Goal: Information Seeking & Learning: Find specific fact

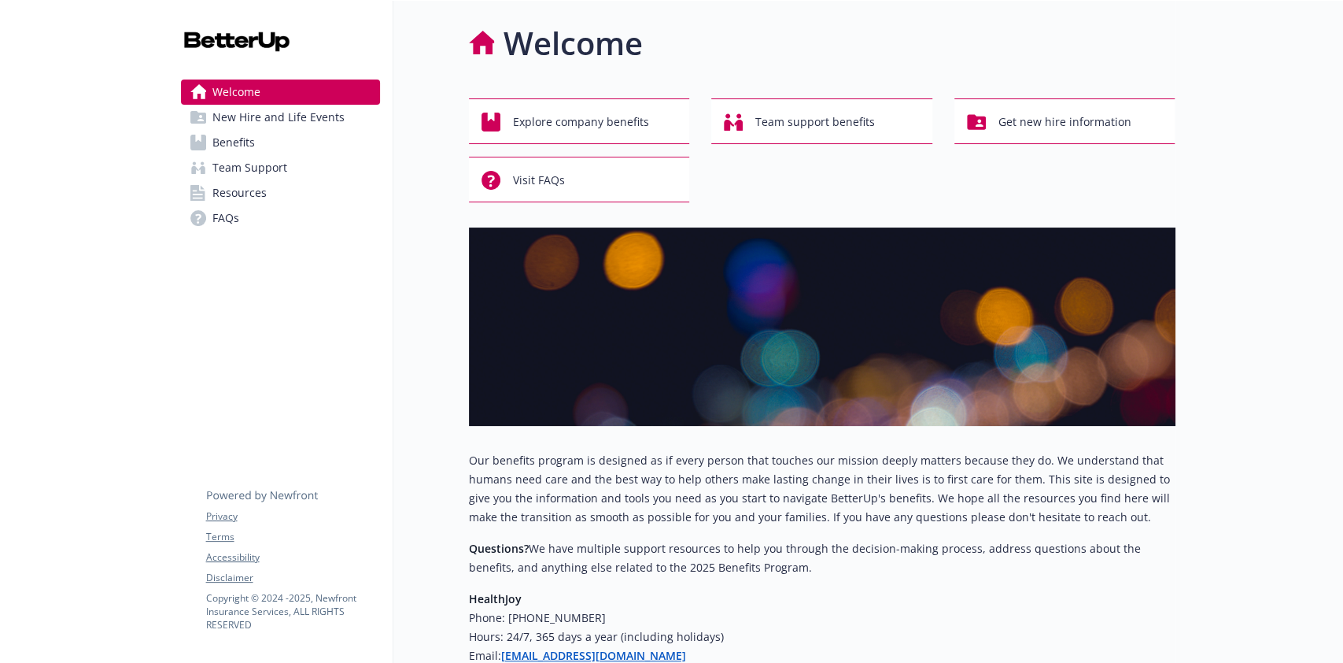
click at [212, 140] on span "Benefits" at bounding box center [233, 142] width 42 height 25
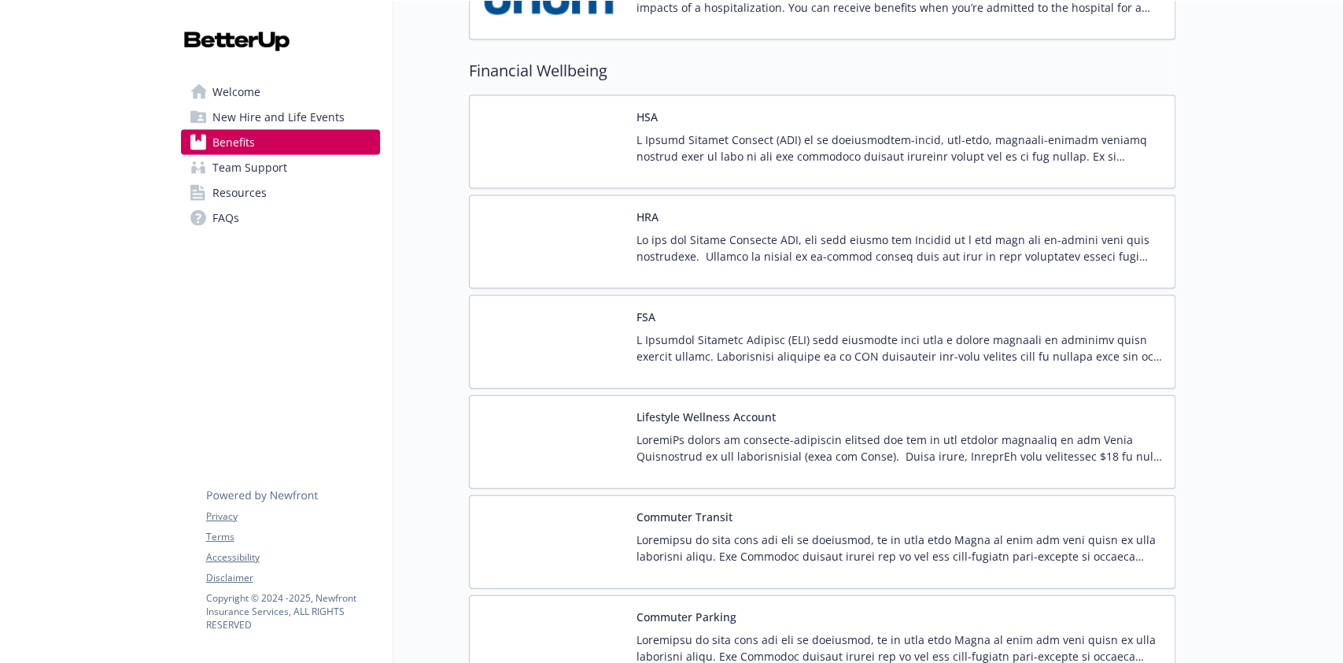
scroll to position [2204, 0]
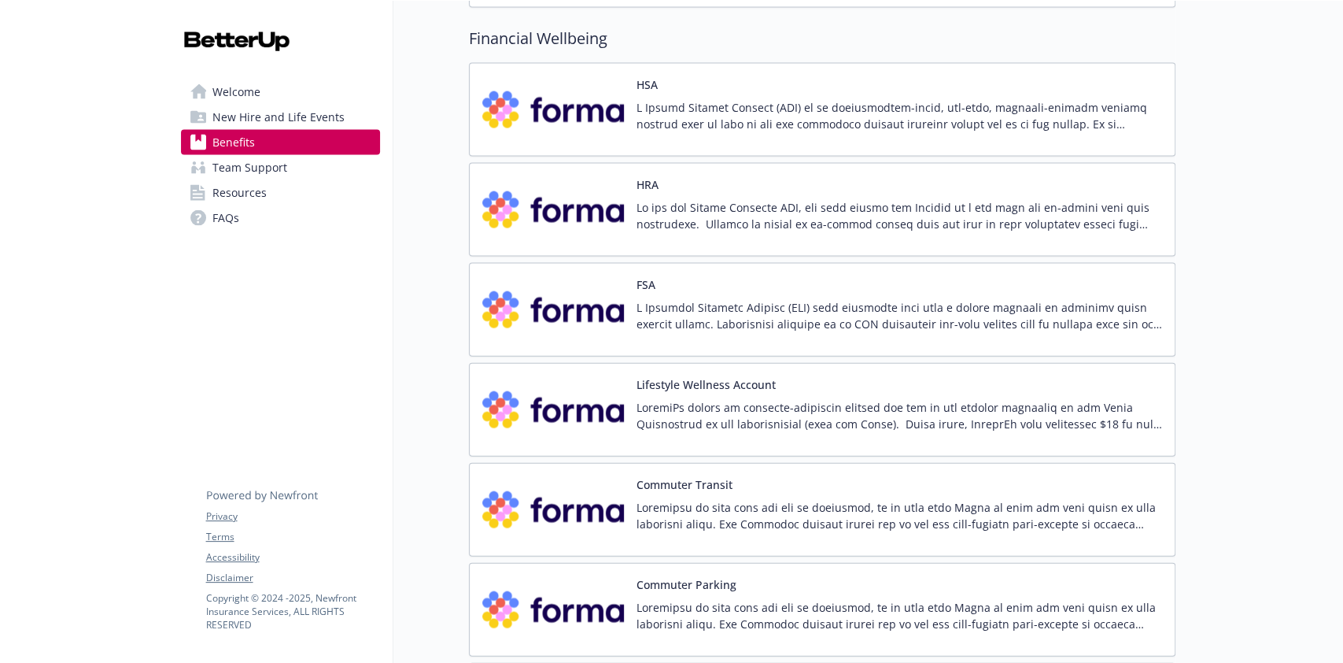
click at [928, 212] on p at bounding box center [900, 215] width 526 height 33
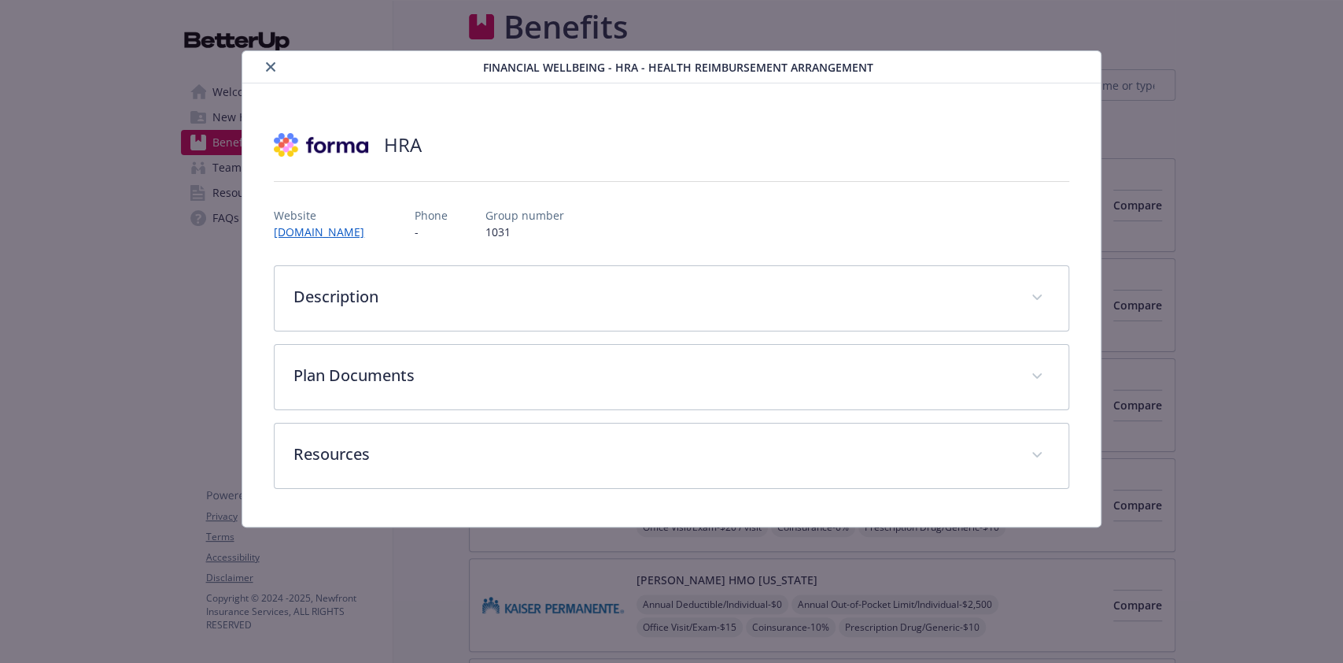
scroll to position [2204, 0]
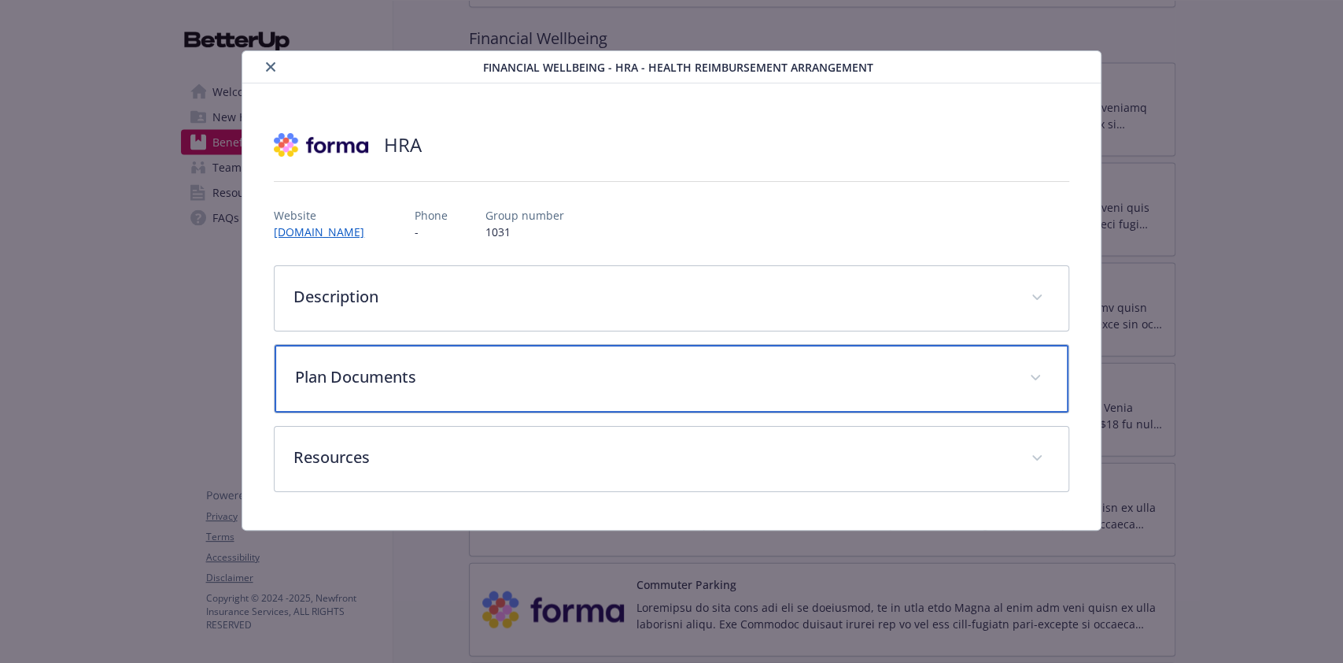
click at [963, 400] on div "Plan Documents" at bounding box center [671, 379] width 793 height 68
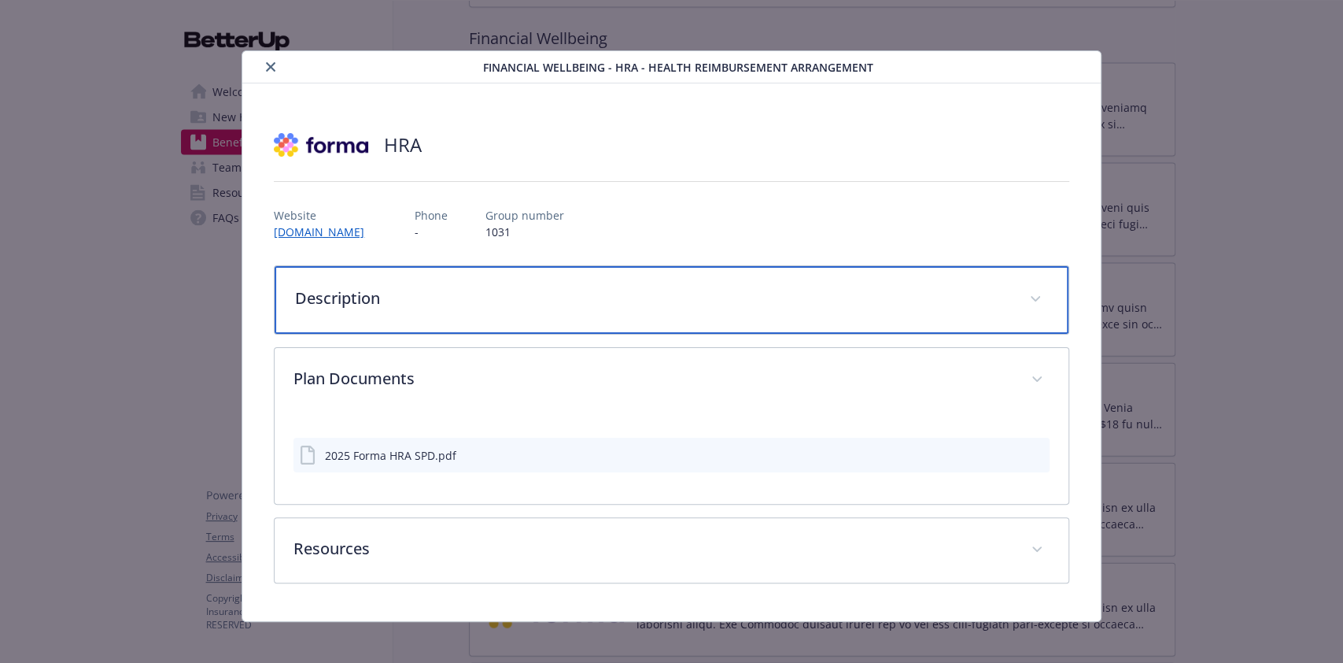
click at [1007, 294] on div "Description" at bounding box center [671, 300] width 793 height 68
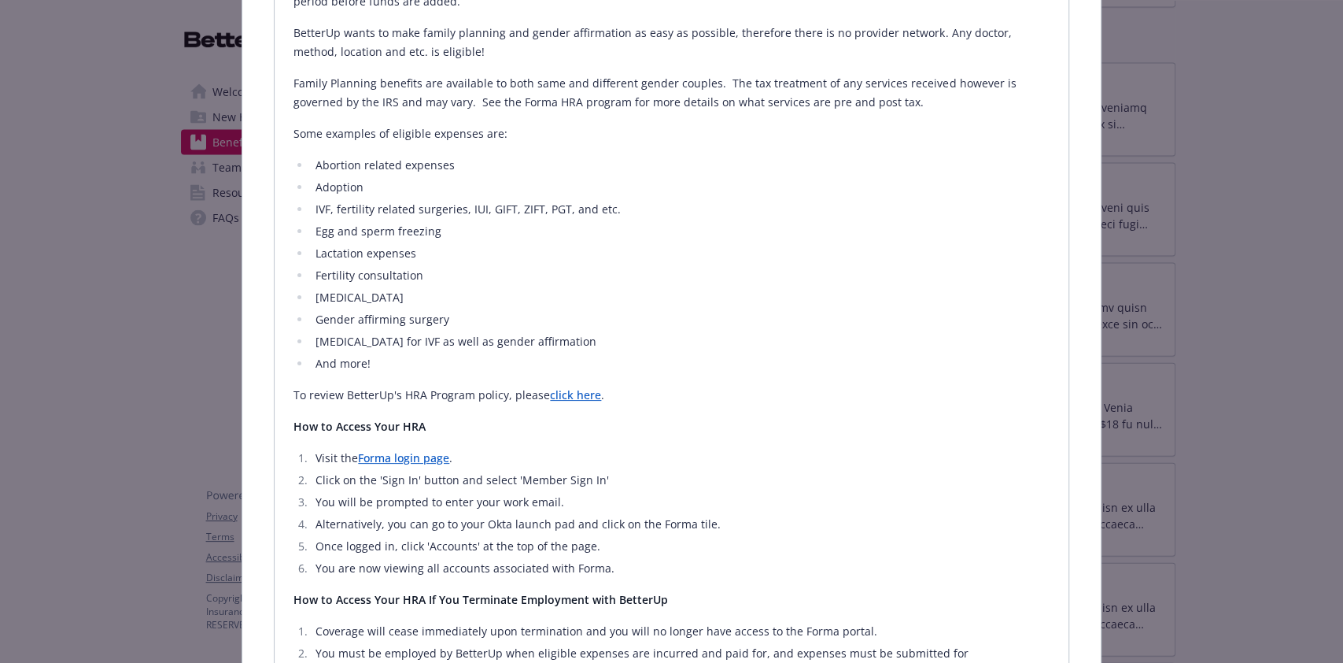
scroll to position [524, 0]
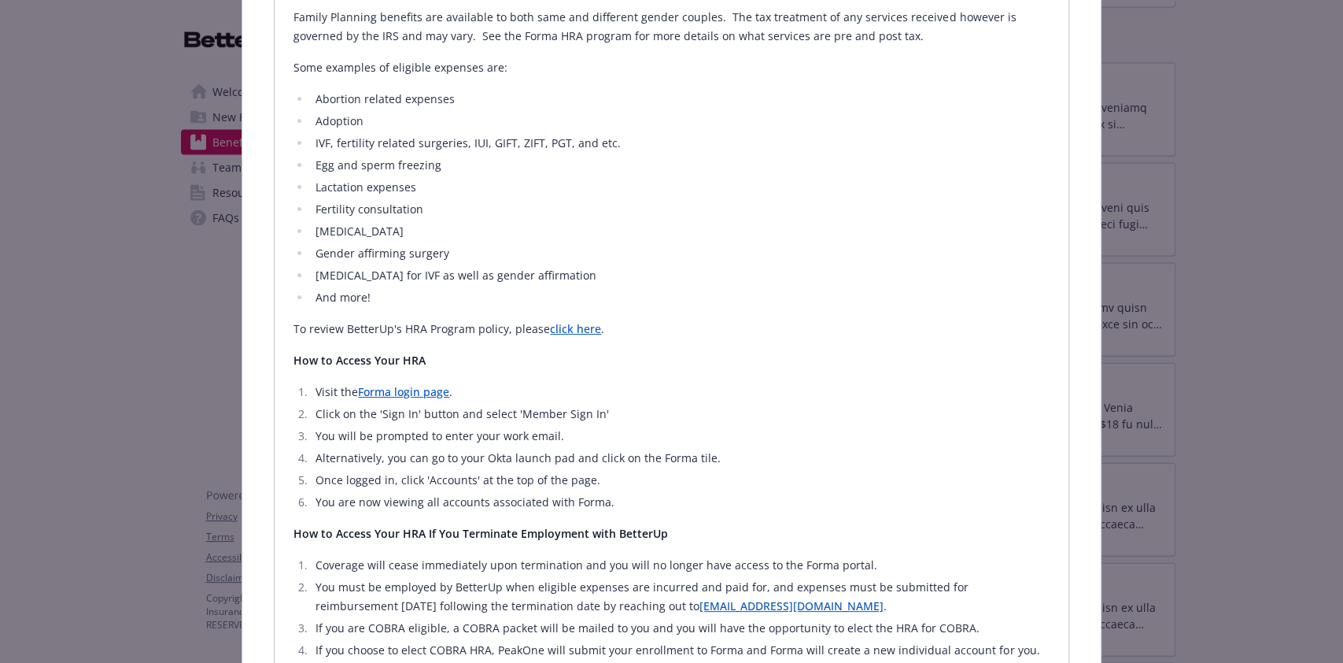
click at [562, 326] on link "click here" at bounding box center [575, 328] width 51 height 15
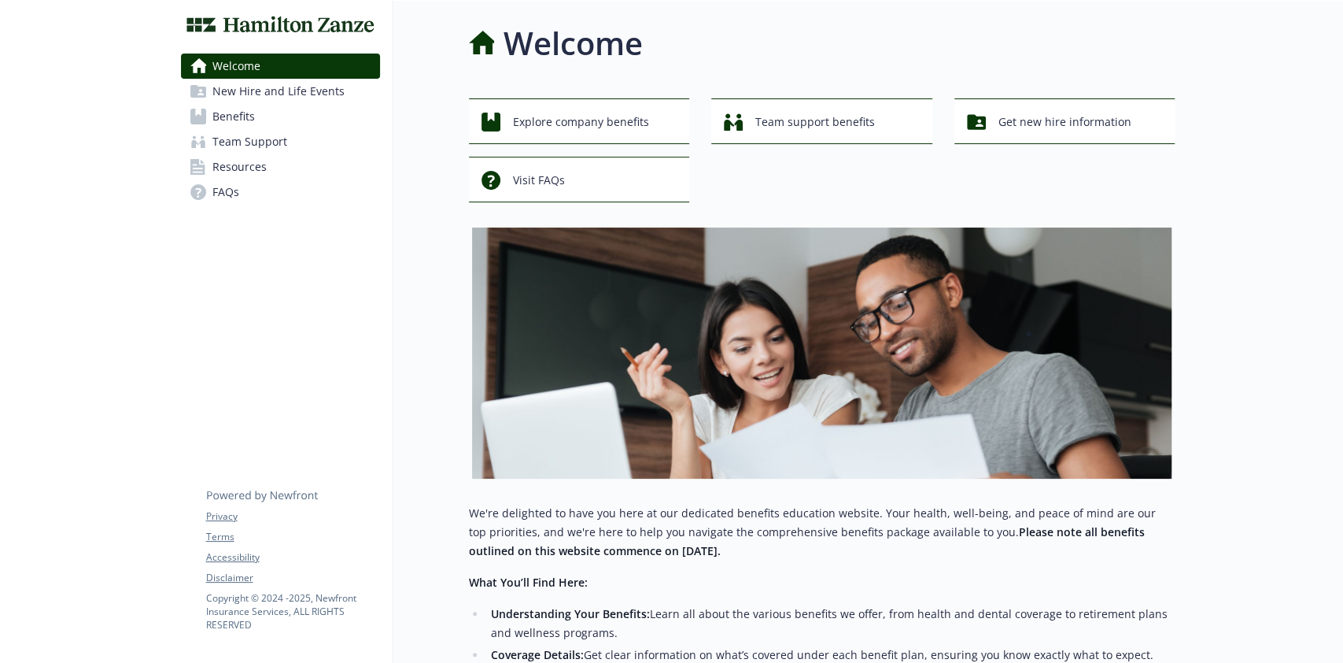
click at [288, 116] on link "Benefits" at bounding box center [280, 116] width 199 height 25
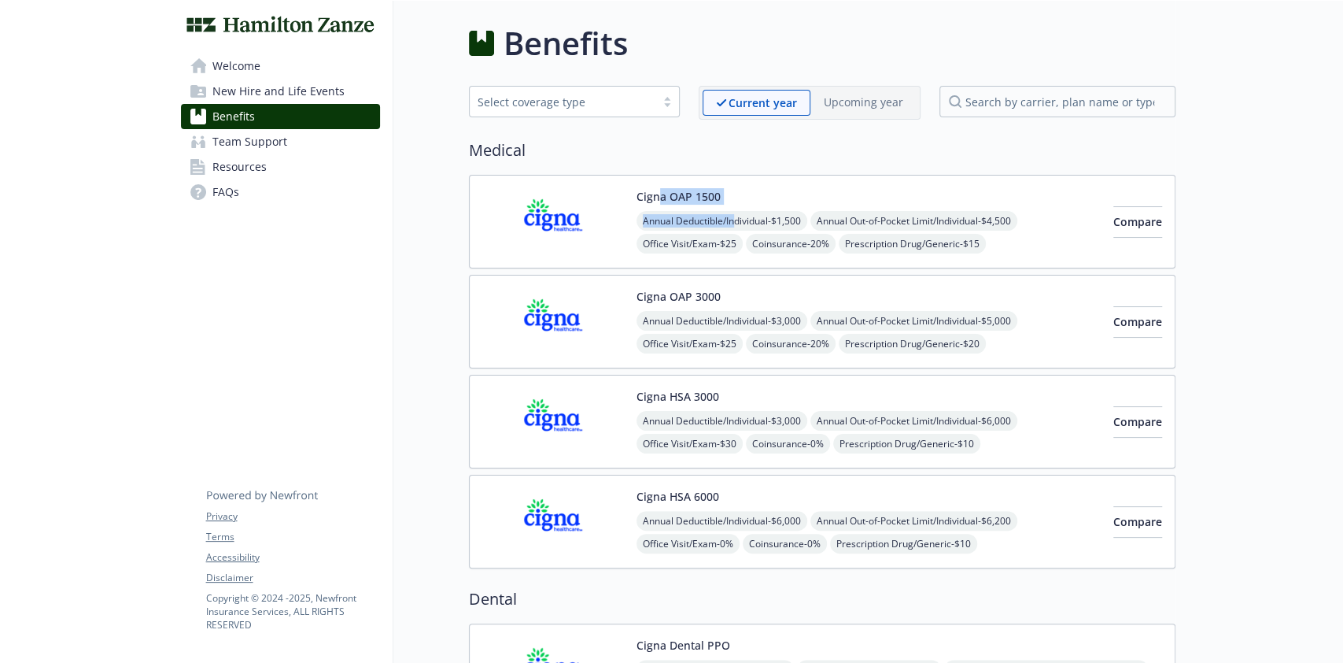
drag, startPoint x: 654, startPoint y: 192, endPoint x: 624, endPoint y: 192, distance: 29.9
click at [734, 186] on div "Cigna OAP 1500 Annual Deductible/Individual - $1,500 Annual Out-of-Pocket Limit…" at bounding box center [822, 222] width 707 height 94
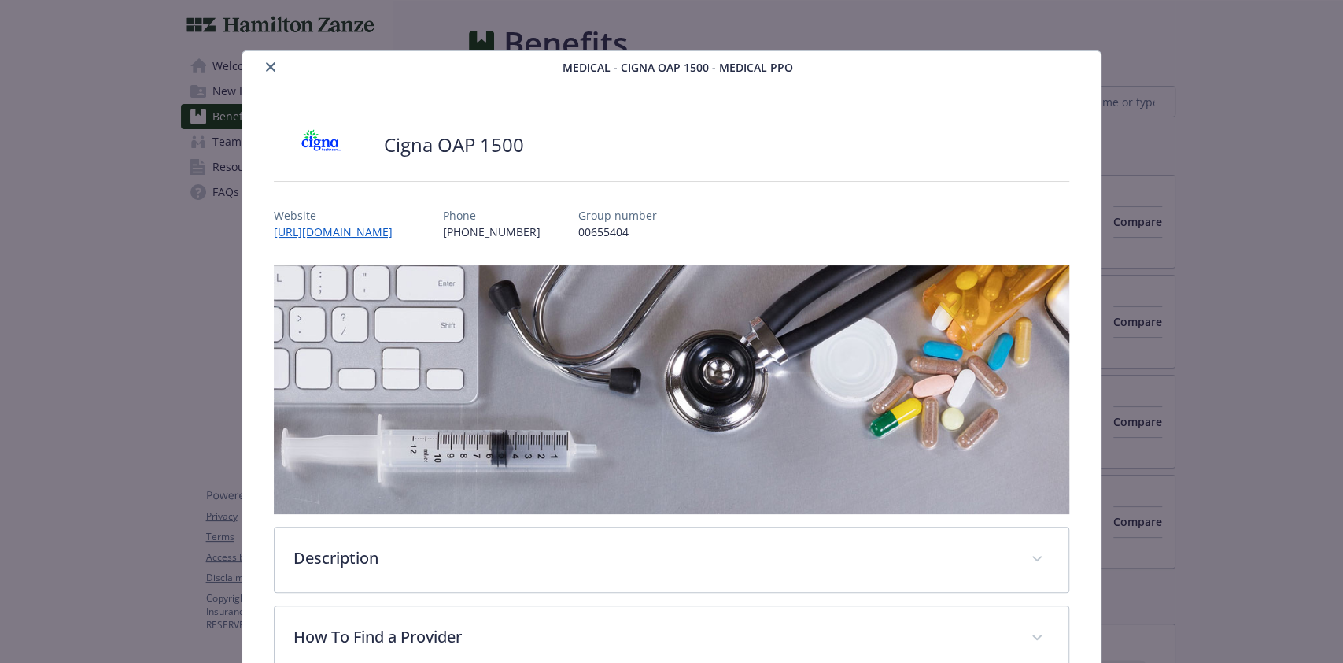
scroll to position [46, 0]
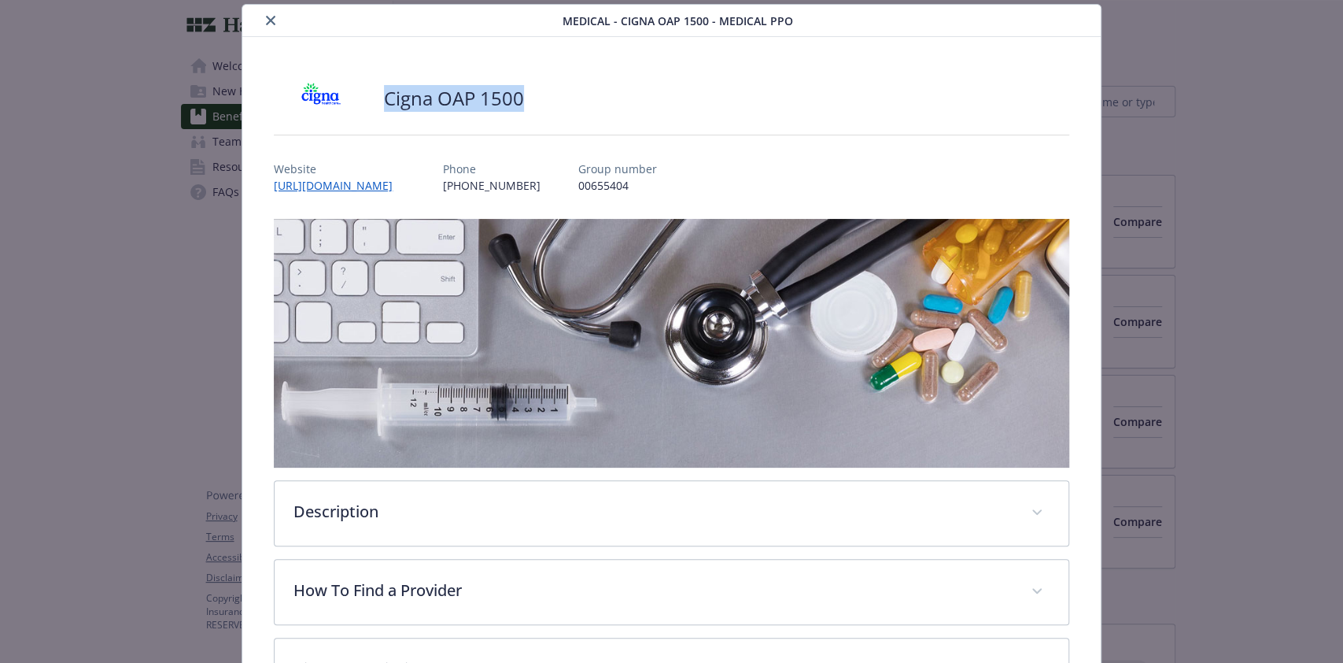
drag, startPoint x: 529, startPoint y: 91, endPoint x: 367, endPoint y: 91, distance: 162.1
click at [367, 91] on div "Cigna OAP 1500" at bounding box center [671, 98] width 795 height 47
drag, startPoint x: 522, startPoint y: 97, endPoint x: 384, endPoint y: 95, distance: 137.7
click at [384, 95] on div "Cigna OAP 1500" at bounding box center [671, 98] width 795 height 47
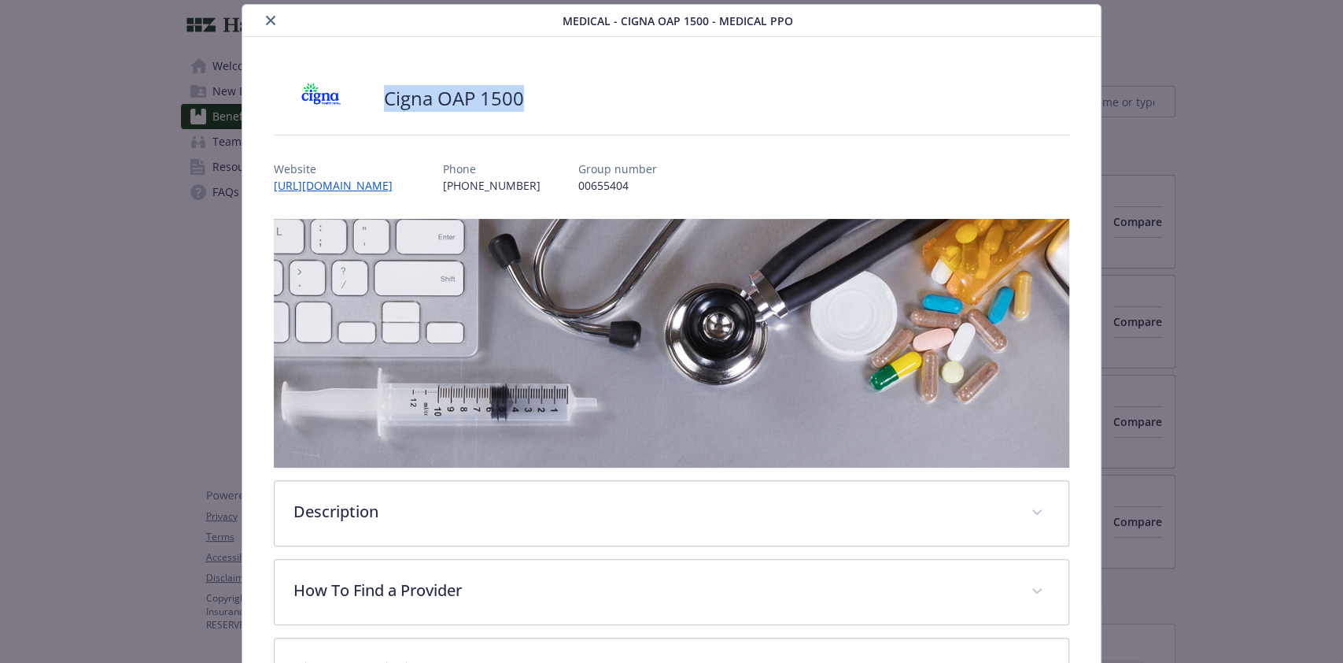
copy h2 "Cigna OAP 1500"
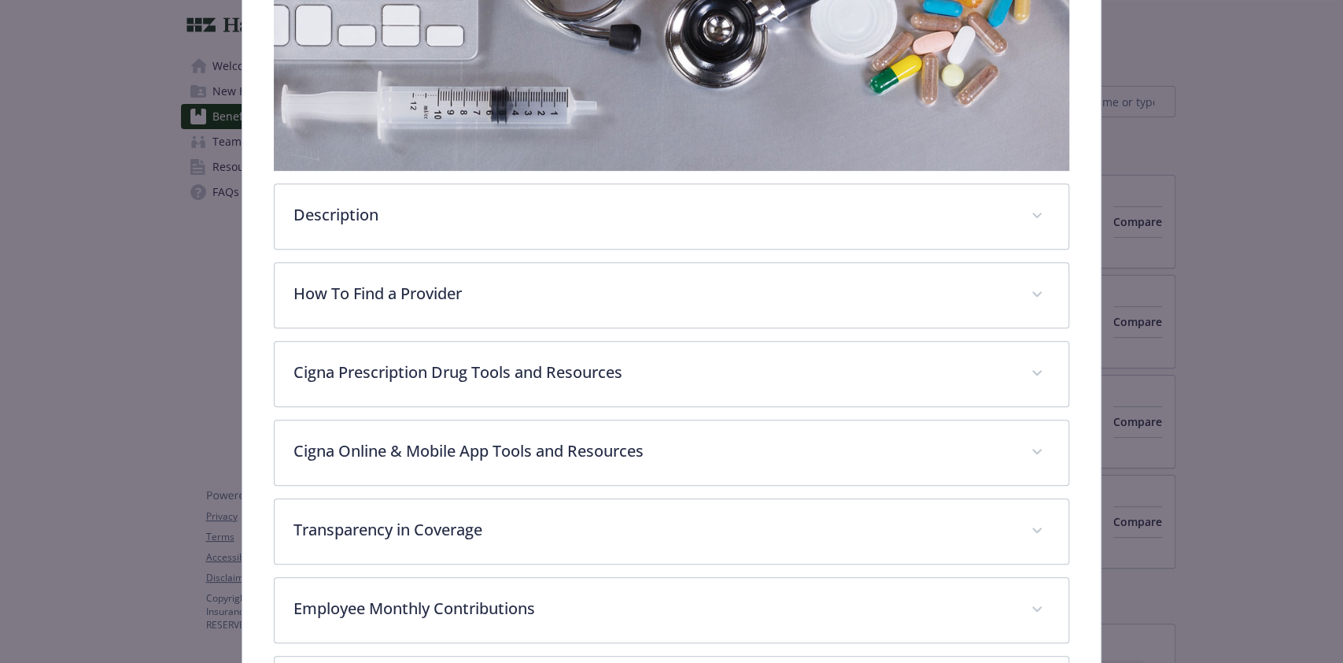
scroll to position [643, 0]
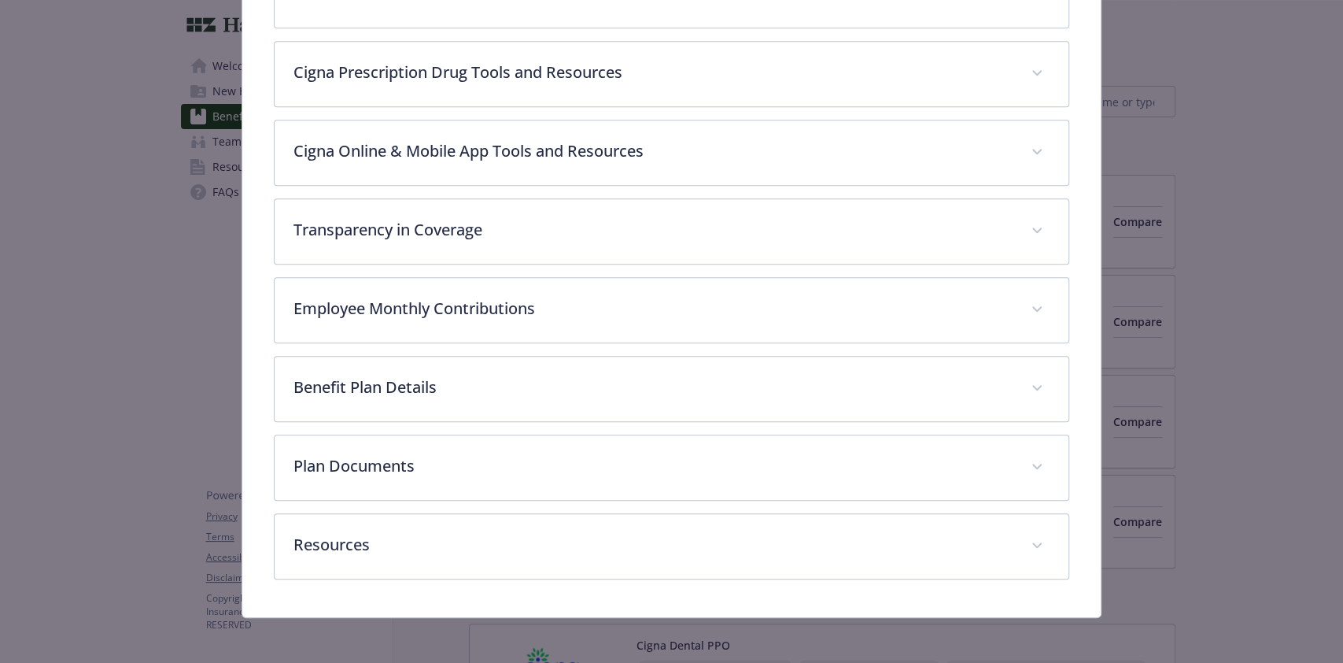
click at [712, 505] on div "Description The Cigna OAP 1500 medical plan is a comprehensive health insurance…" at bounding box center [671, 100] width 795 height 957
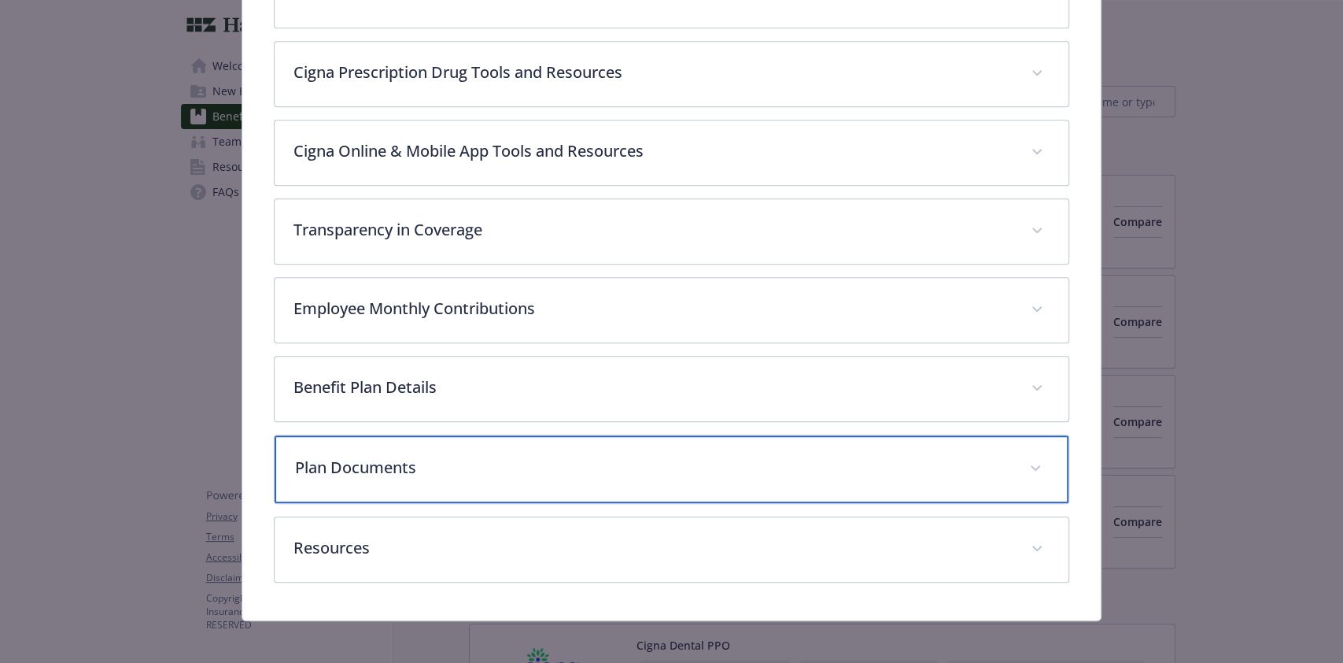
click at [724, 456] on p "Plan Documents" at bounding box center [652, 468] width 715 height 24
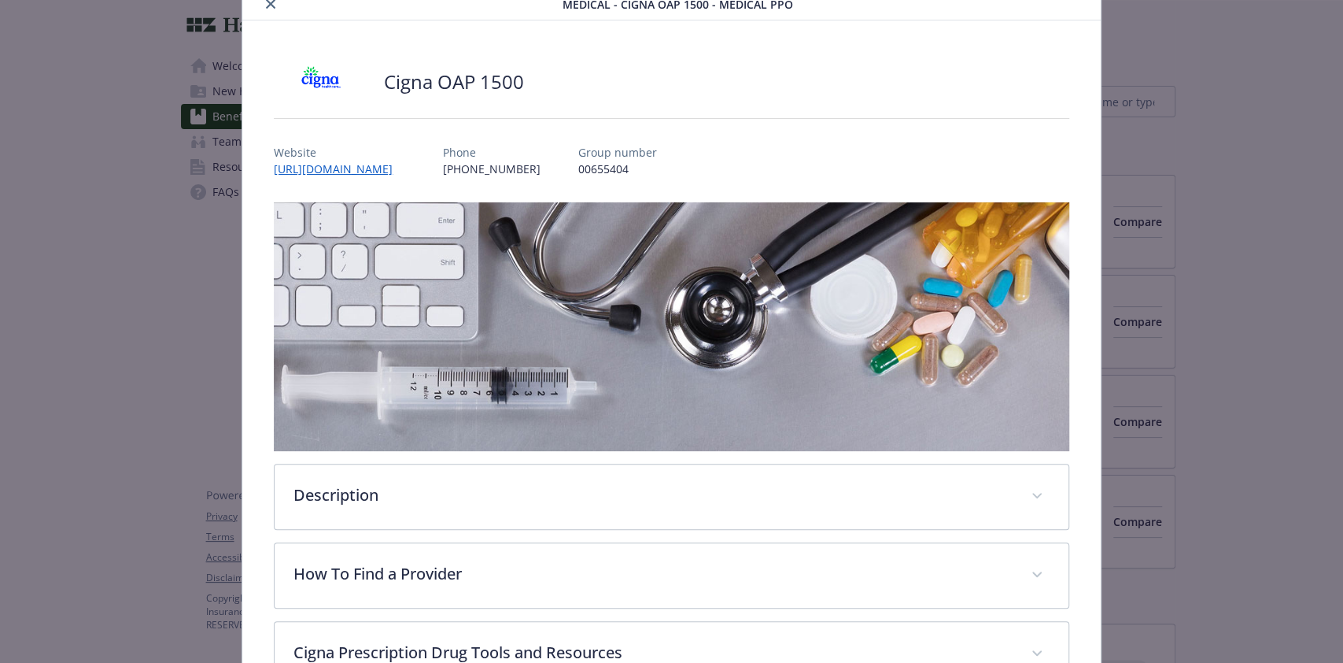
scroll to position [0, 0]
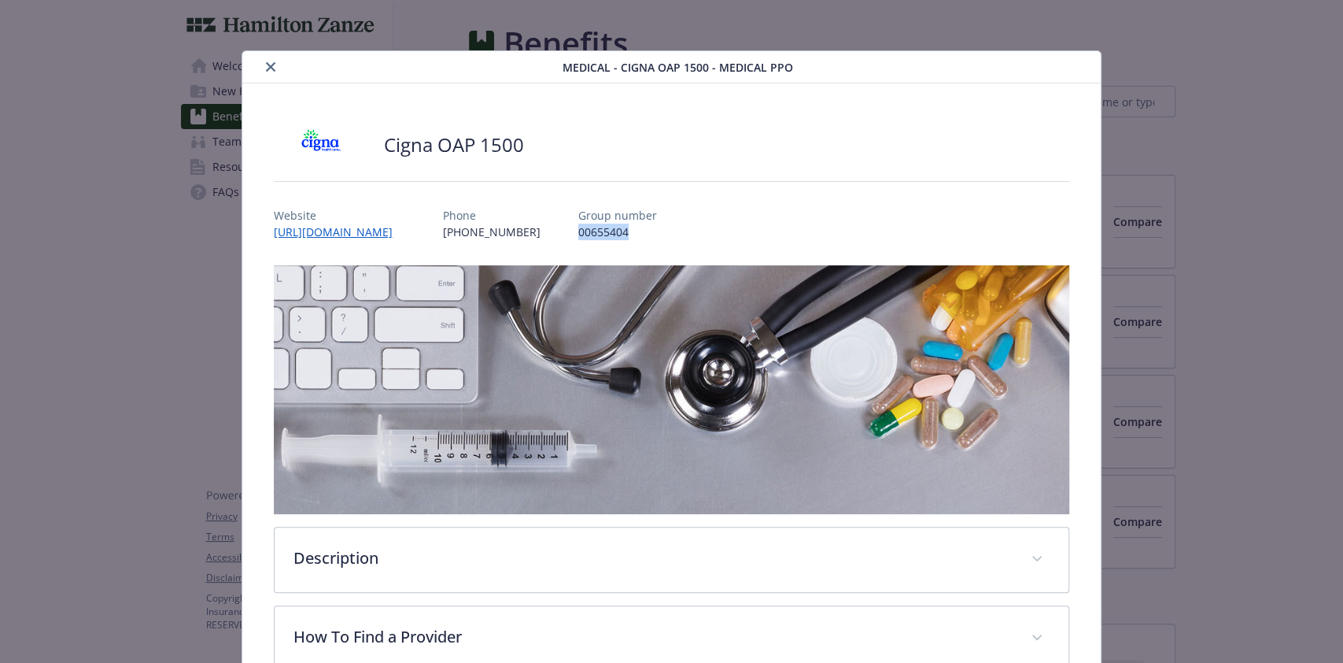
drag, startPoint x: 601, startPoint y: 234, endPoint x: 538, endPoint y: 225, distance: 64.3
click at [538, 225] on div "Website [URL][DOMAIN_NAME] Phone [PHONE_NUMBER] Group number 00655404" at bounding box center [671, 217] width 795 height 46
copy p "00655404"
drag, startPoint x: 264, startPoint y: 67, endPoint x: 265, endPoint y: 83, distance: 15.8
click at [266, 67] on icon "close" at bounding box center [270, 66] width 9 height 9
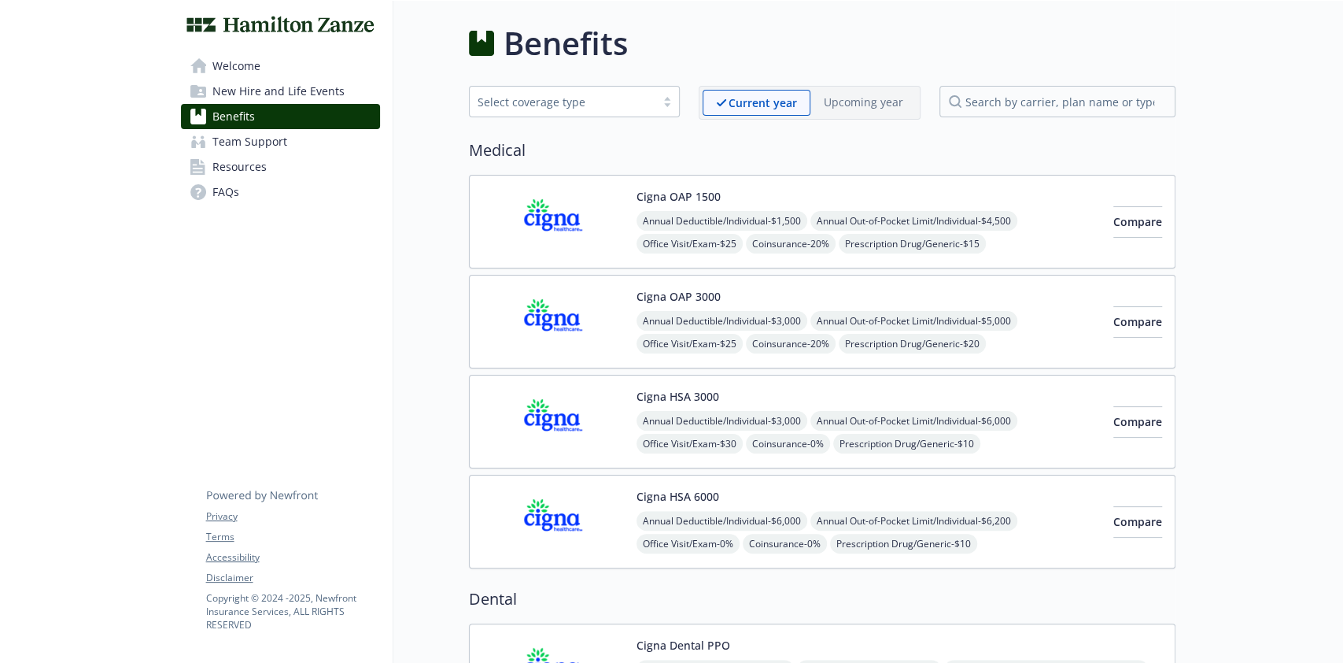
click at [716, 292] on button "Cigna OAP 3000" at bounding box center [679, 296] width 84 height 17
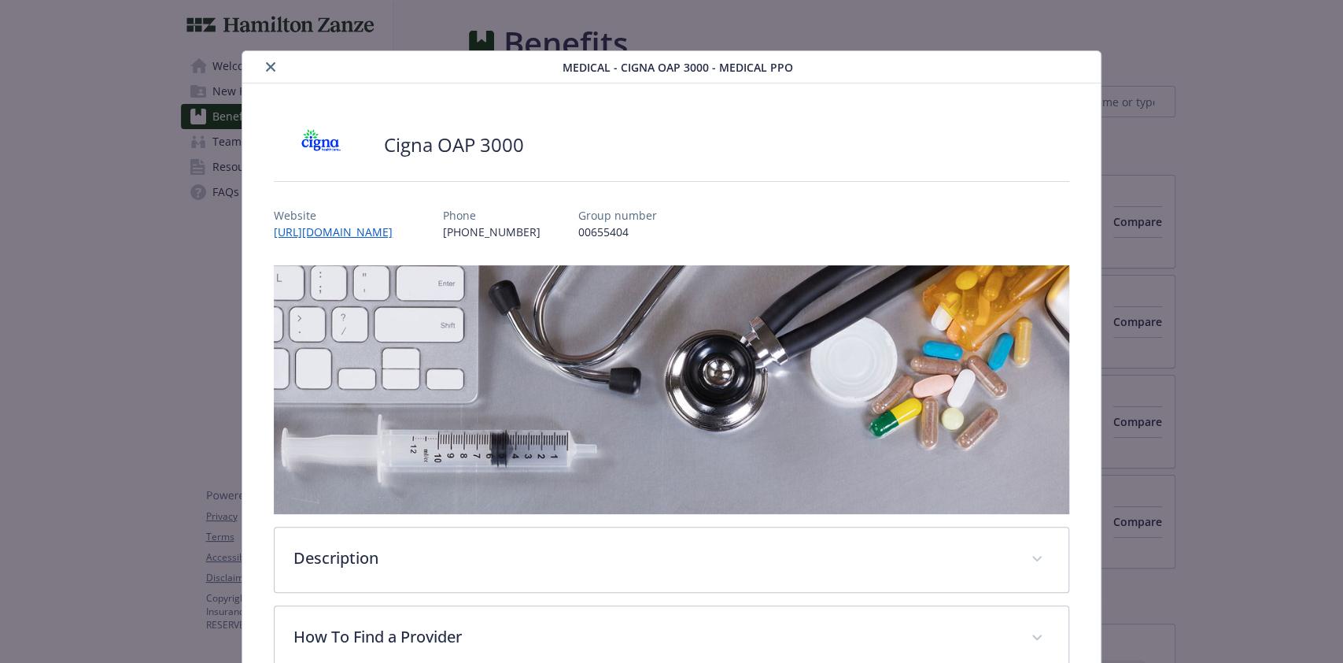
scroll to position [46, 0]
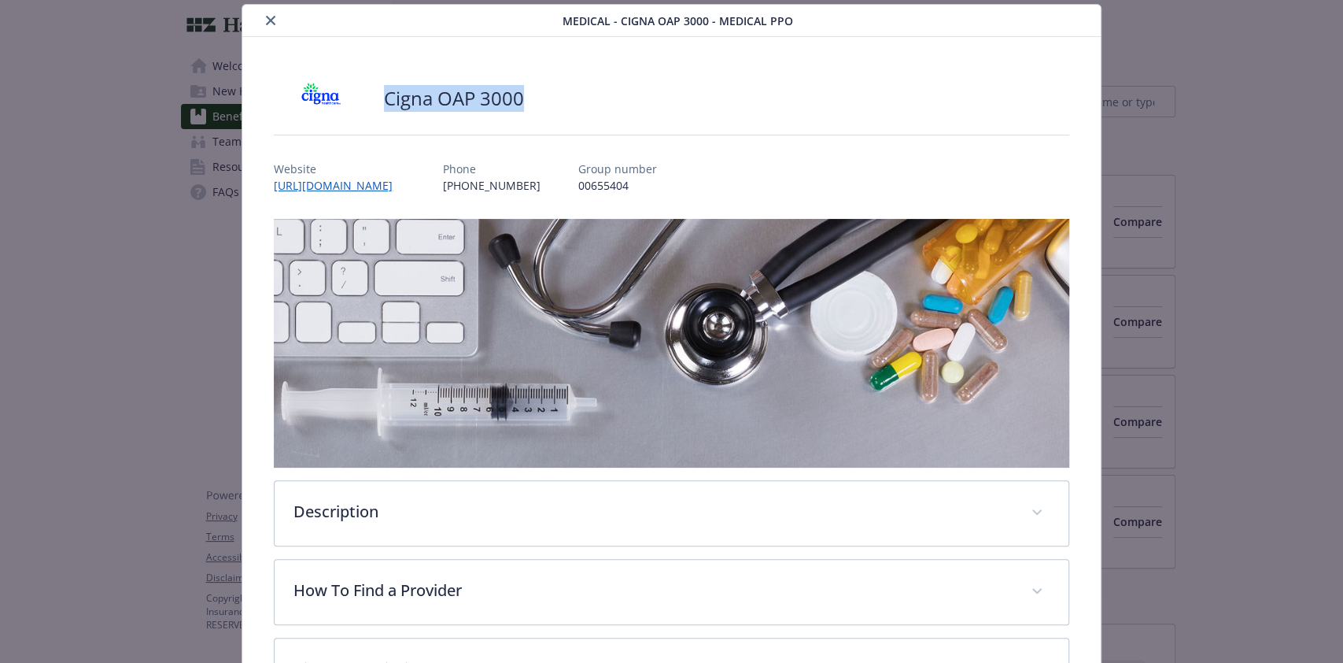
drag, startPoint x: 538, startPoint y: 102, endPoint x: 378, endPoint y: 95, distance: 159.9
click at [378, 95] on div "Cigna OAP 3000" at bounding box center [671, 98] width 795 height 47
drag, startPoint x: 596, startPoint y: 181, endPoint x: 542, endPoint y: 179, distance: 53.5
click at [578, 179] on p "00655404" at bounding box center [617, 185] width 79 height 17
copy p "00655404"
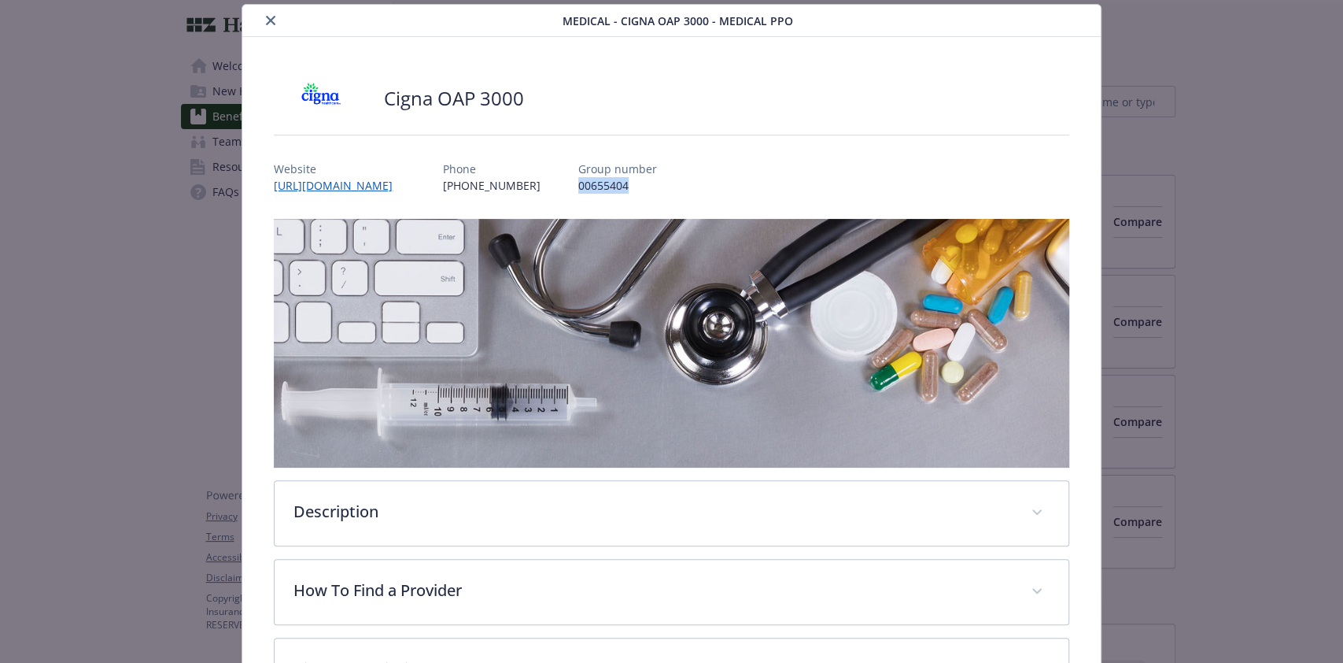
click at [268, 20] on icon "close" at bounding box center [270, 20] width 9 height 9
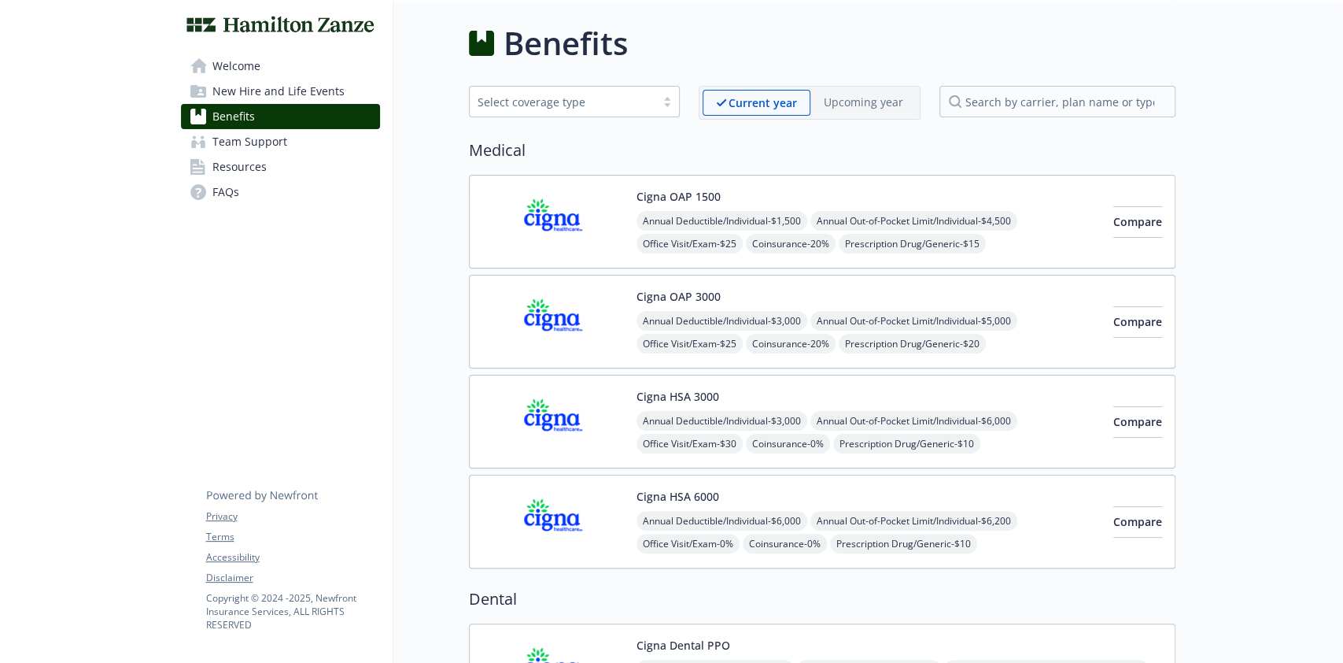
click at [718, 388] on div "Cigna HSA 3000 Annual Deductible/Individual - $3,000 Annual Out-of-Pocket Limit…" at bounding box center [869, 421] width 464 height 67
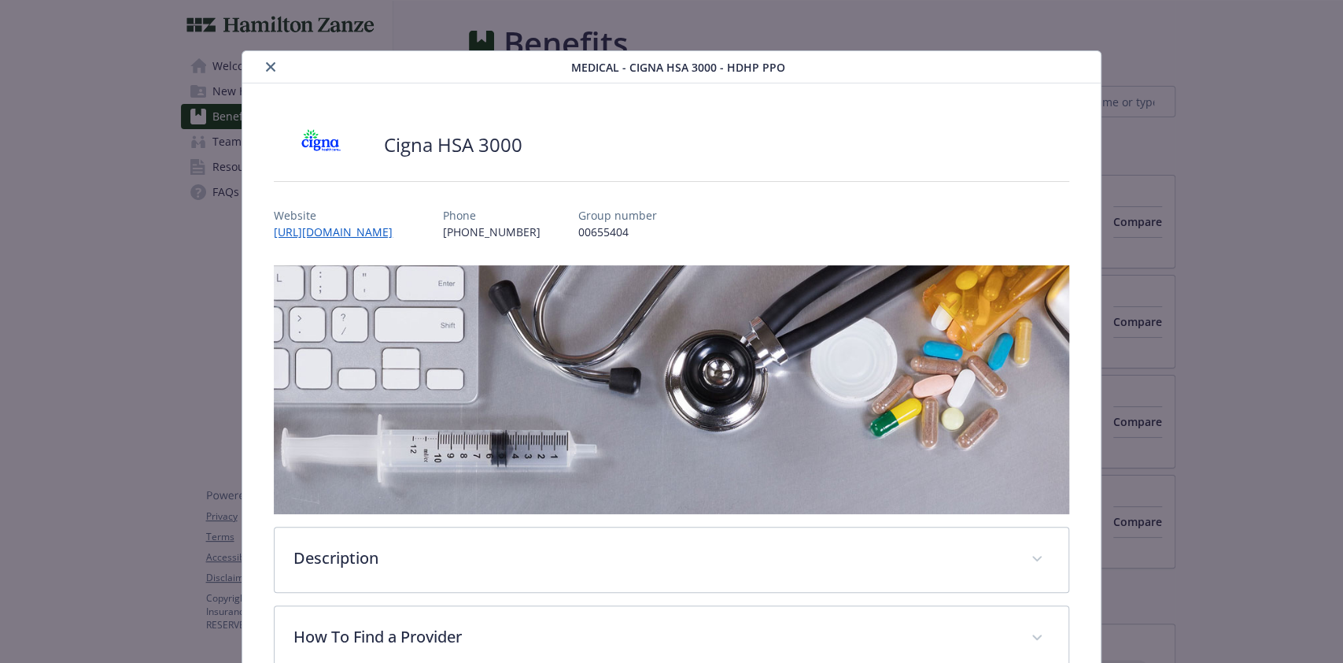
scroll to position [46, 0]
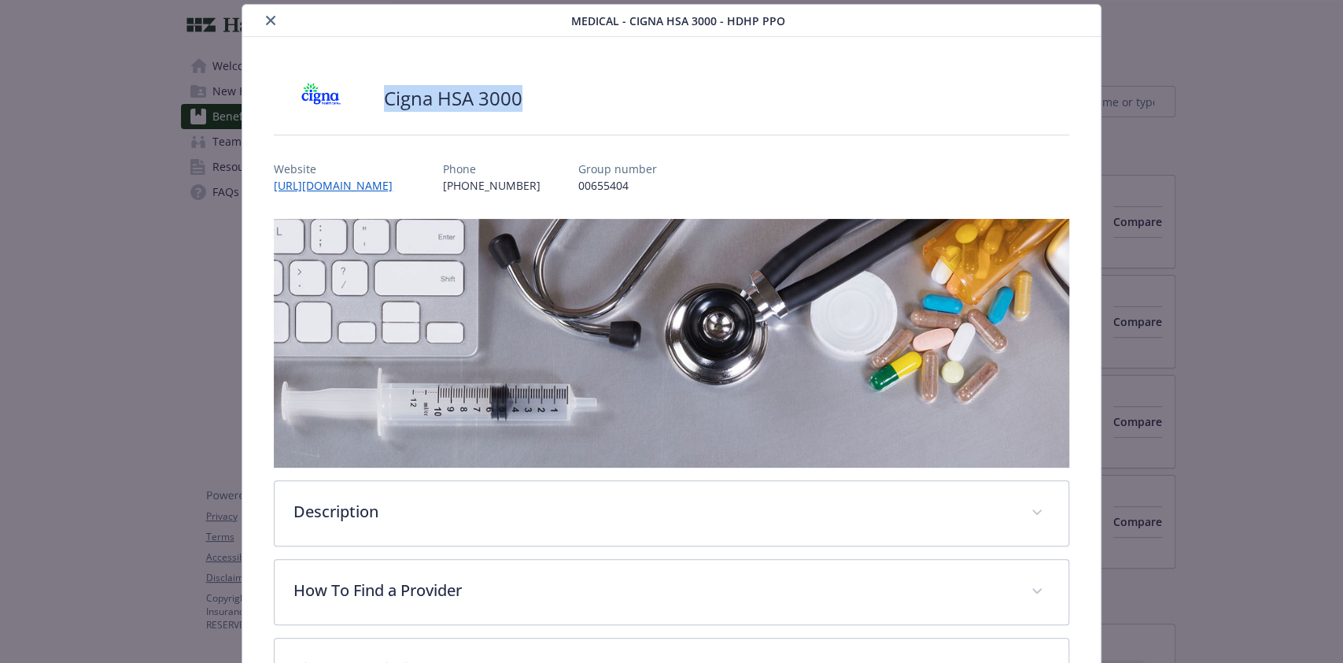
drag, startPoint x: 557, startPoint y: 94, endPoint x: 379, endPoint y: 91, distance: 177.9
click at [379, 91] on div "Cigna HSA 3000" at bounding box center [671, 98] width 795 height 47
copy h2 "Cigna HSA 3000"
drag, startPoint x: 604, startPoint y: 179, endPoint x: 544, endPoint y: 183, distance: 60.7
click at [578, 183] on p "00655404" at bounding box center [617, 185] width 79 height 17
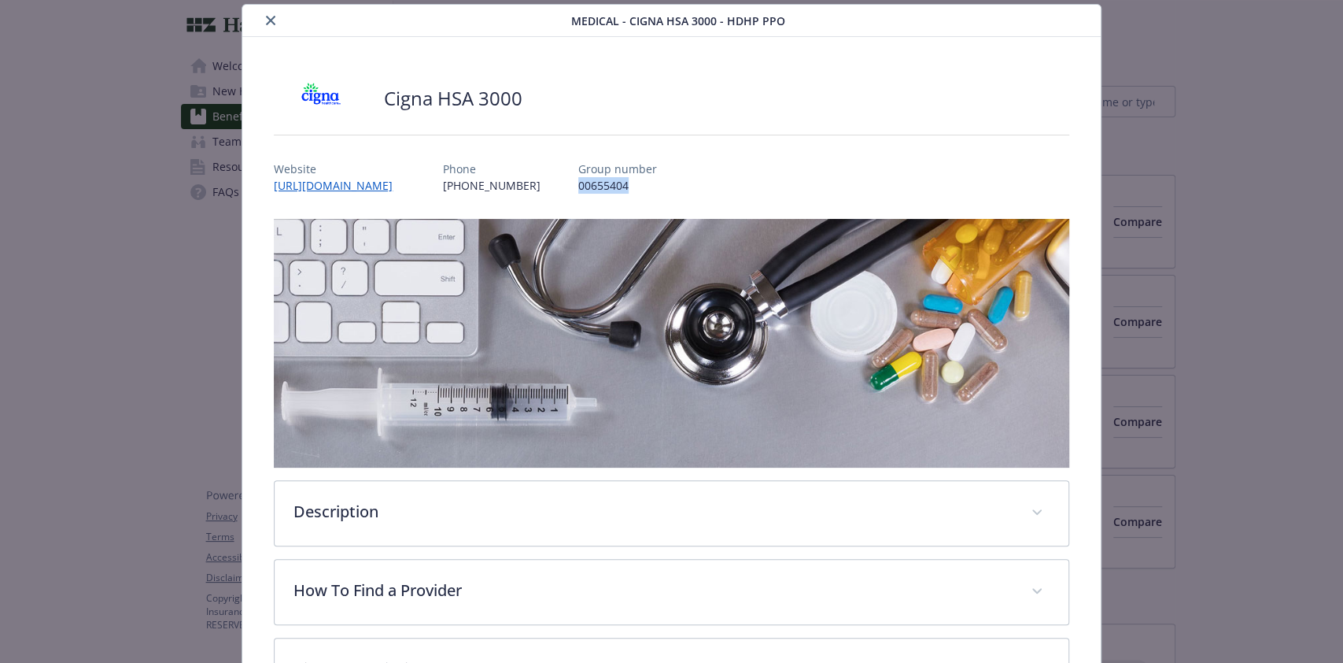
copy p "00655404"
click at [261, 20] on button "close" at bounding box center [270, 20] width 19 height 19
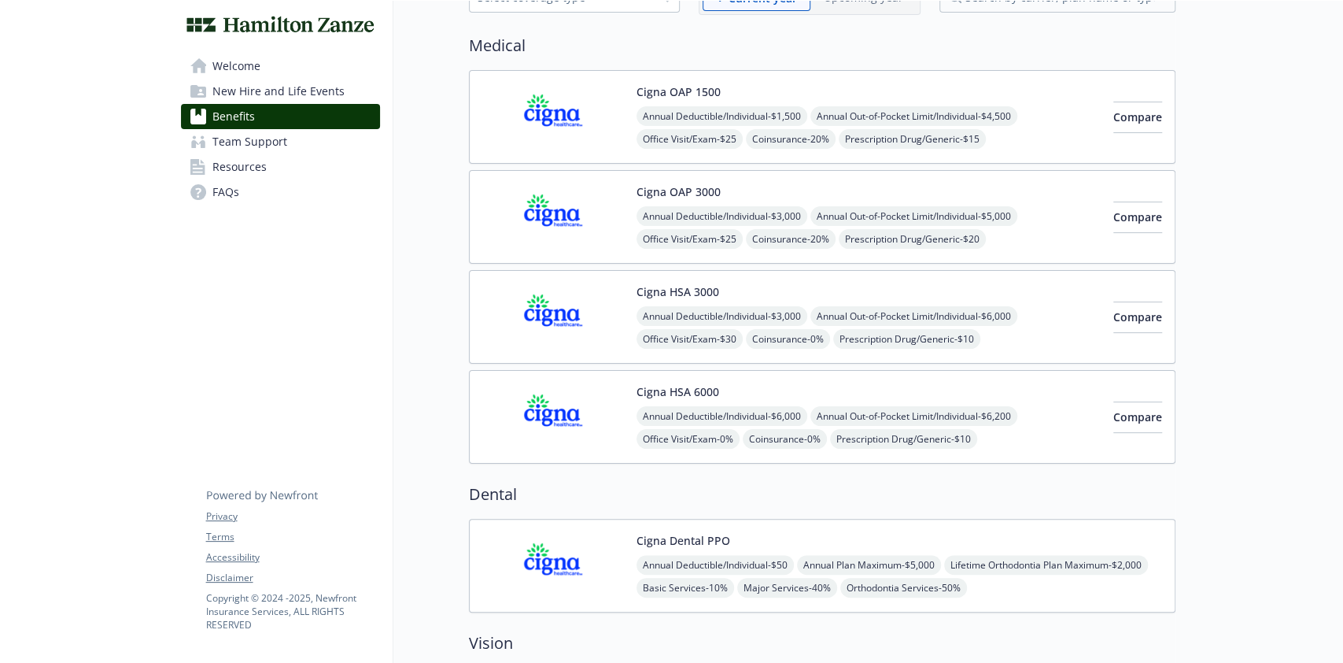
click at [671, 383] on button "Cigna HSA 6000" at bounding box center [678, 391] width 83 height 17
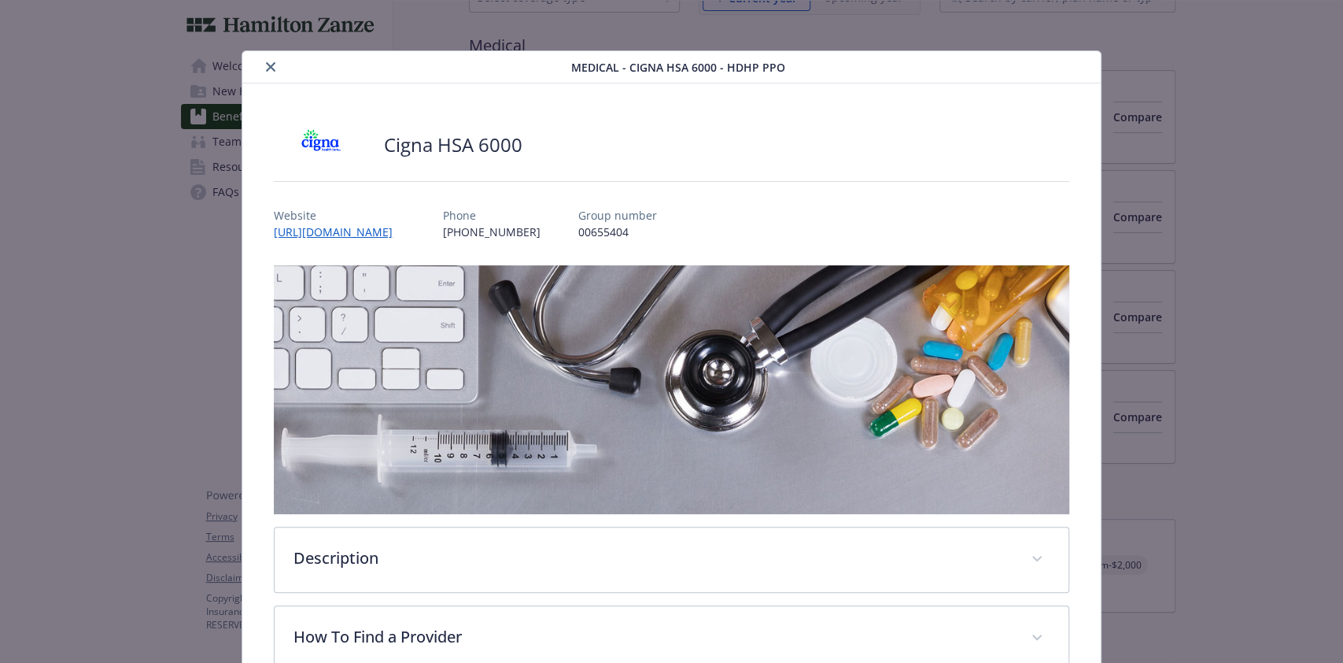
scroll to position [46, 0]
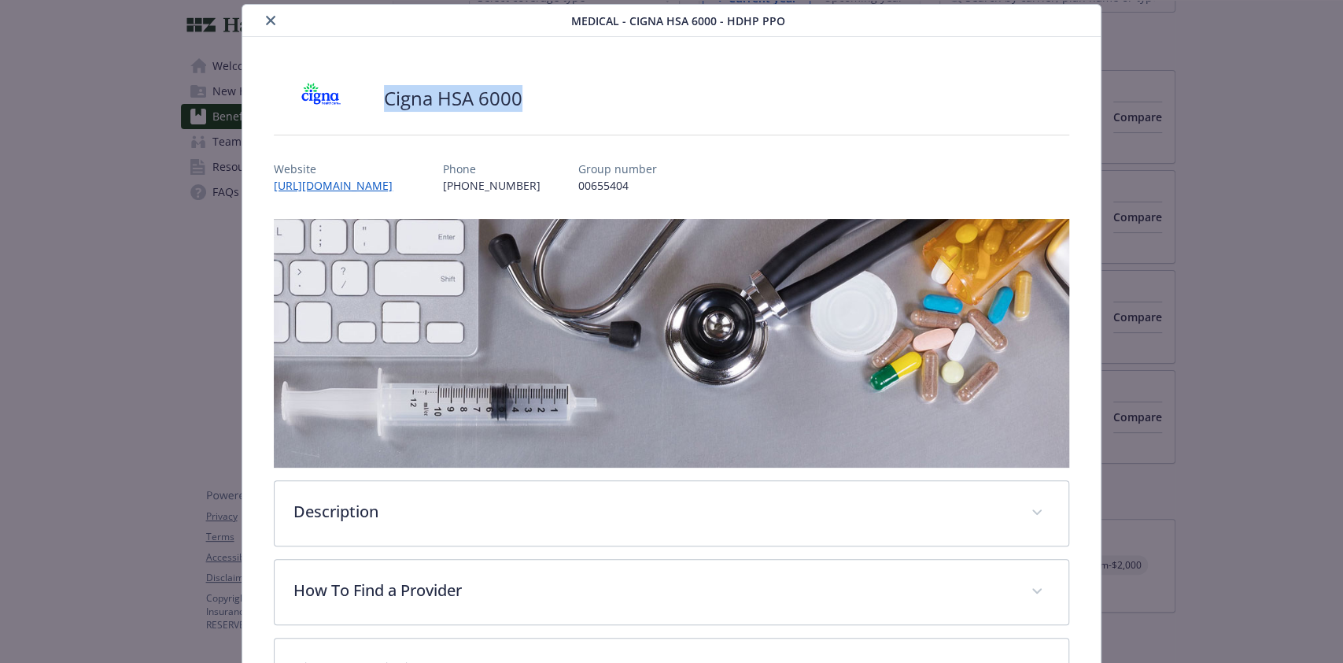
drag, startPoint x: 473, startPoint y: 98, endPoint x: 385, endPoint y: 97, distance: 88.1
click at [385, 97] on div "Cigna HSA 6000" at bounding box center [671, 98] width 795 height 47
copy h2 "Cigna HSA 6000"
drag, startPoint x: 592, startPoint y: 180, endPoint x: 540, endPoint y: 183, distance: 52.0
click at [540, 183] on div "Website [URL][DOMAIN_NAME] Phone [PHONE_NUMBER] Group number 00655404" at bounding box center [671, 171] width 795 height 46
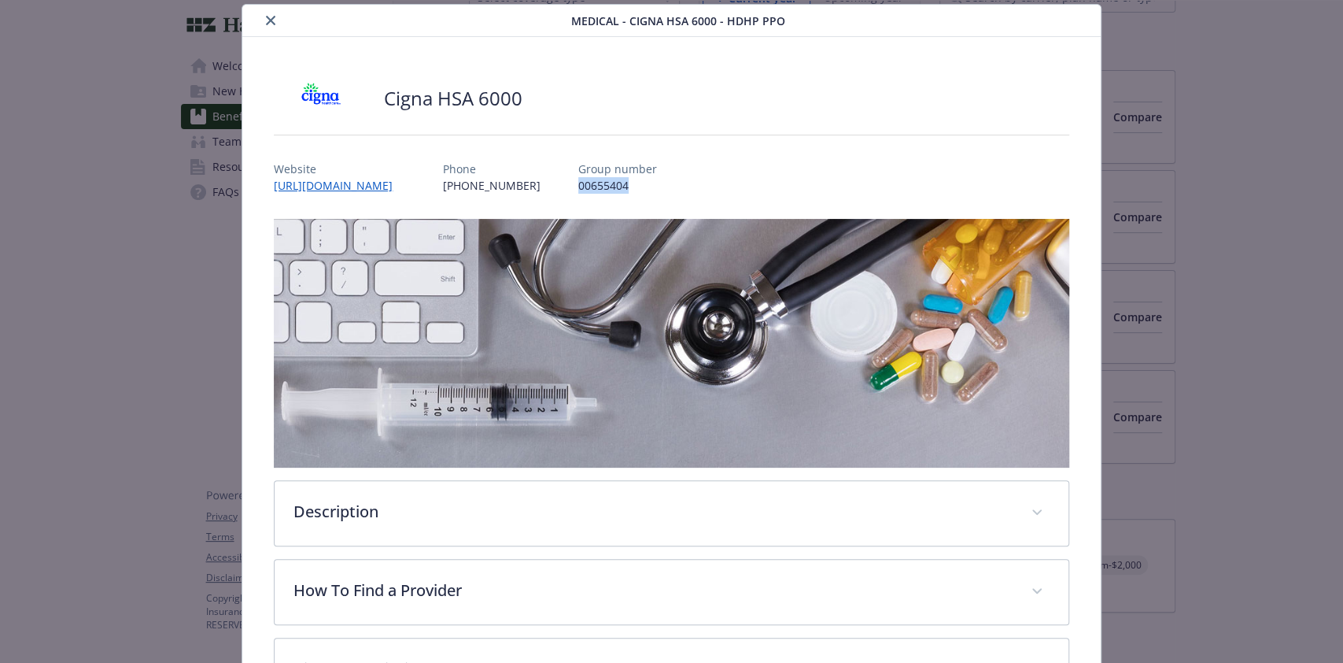
copy p "00655404"
click at [271, 19] on icon "close" at bounding box center [270, 20] width 9 height 9
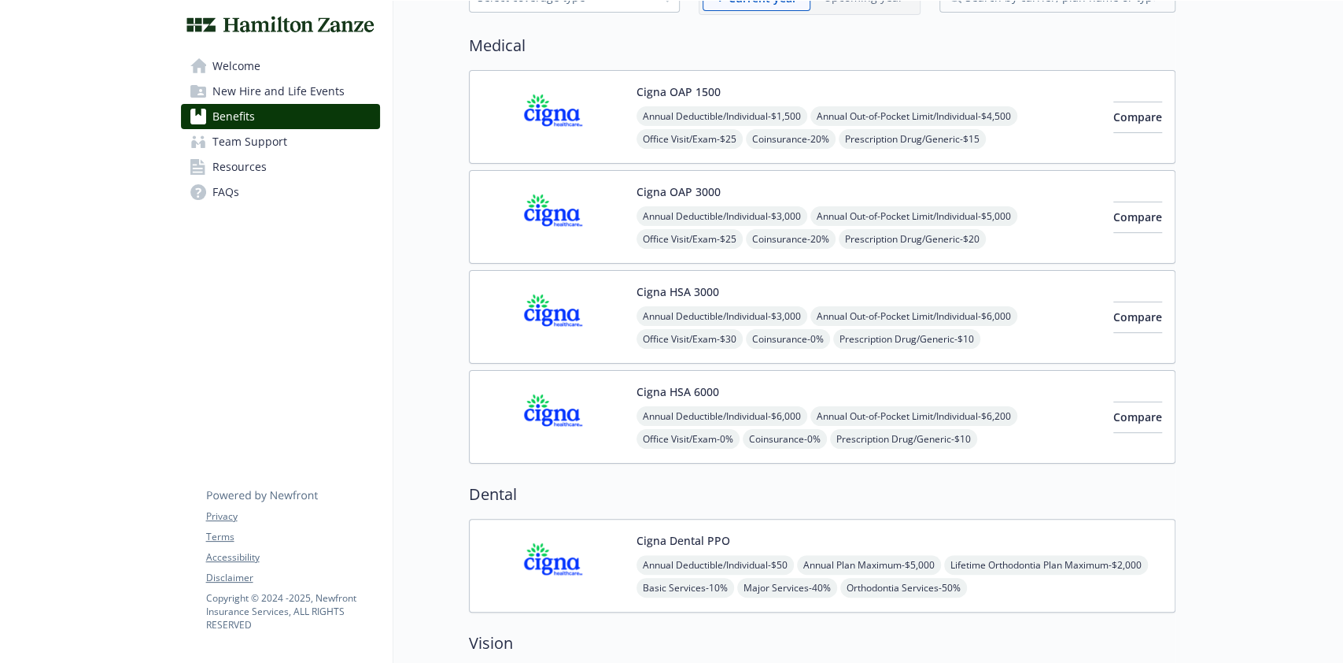
scroll to position [209, 0]
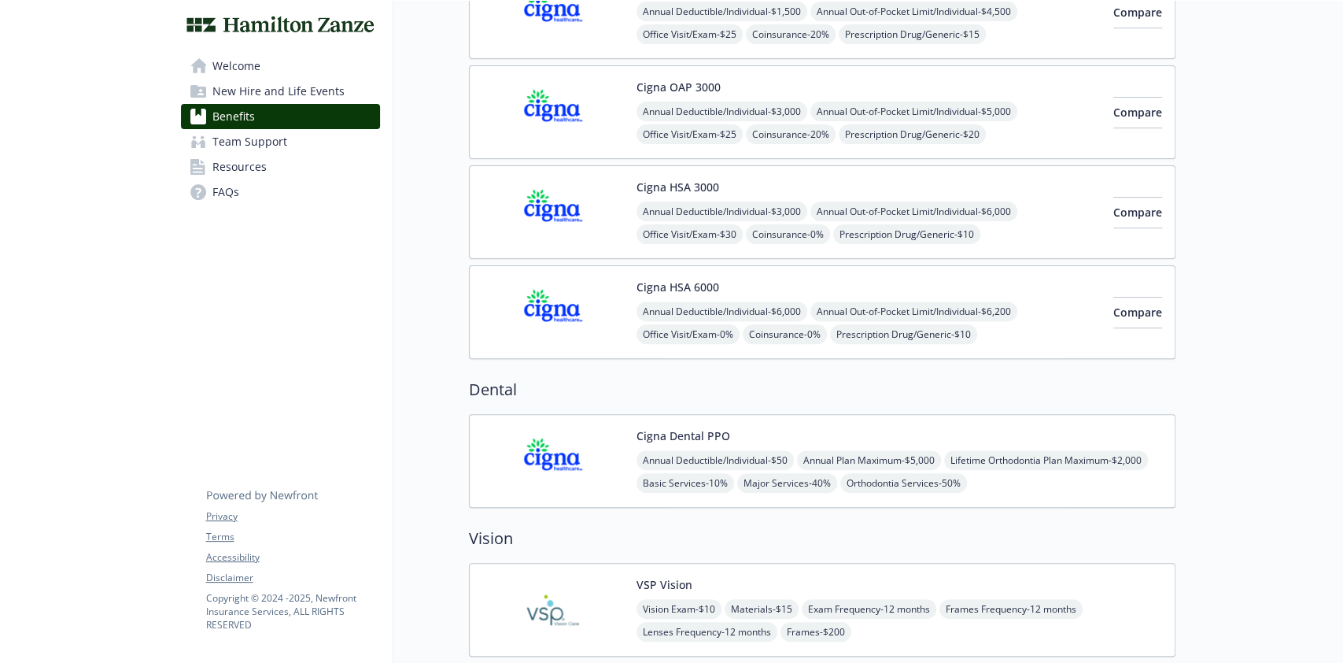
click at [813, 435] on div "Cigna Dental PPO Annual Deductible/Individual - $50 Annual Plan Maximum - $5,00…" at bounding box center [900, 460] width 526 height 67
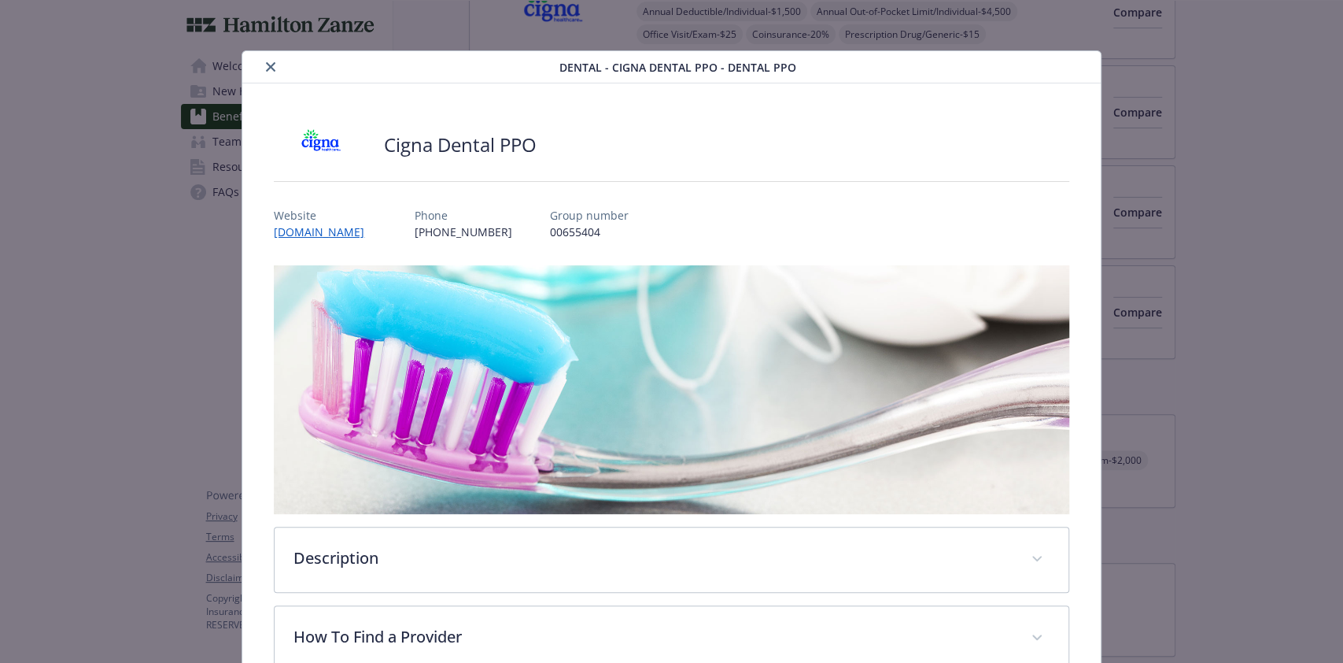
scroll to position [46, 0]
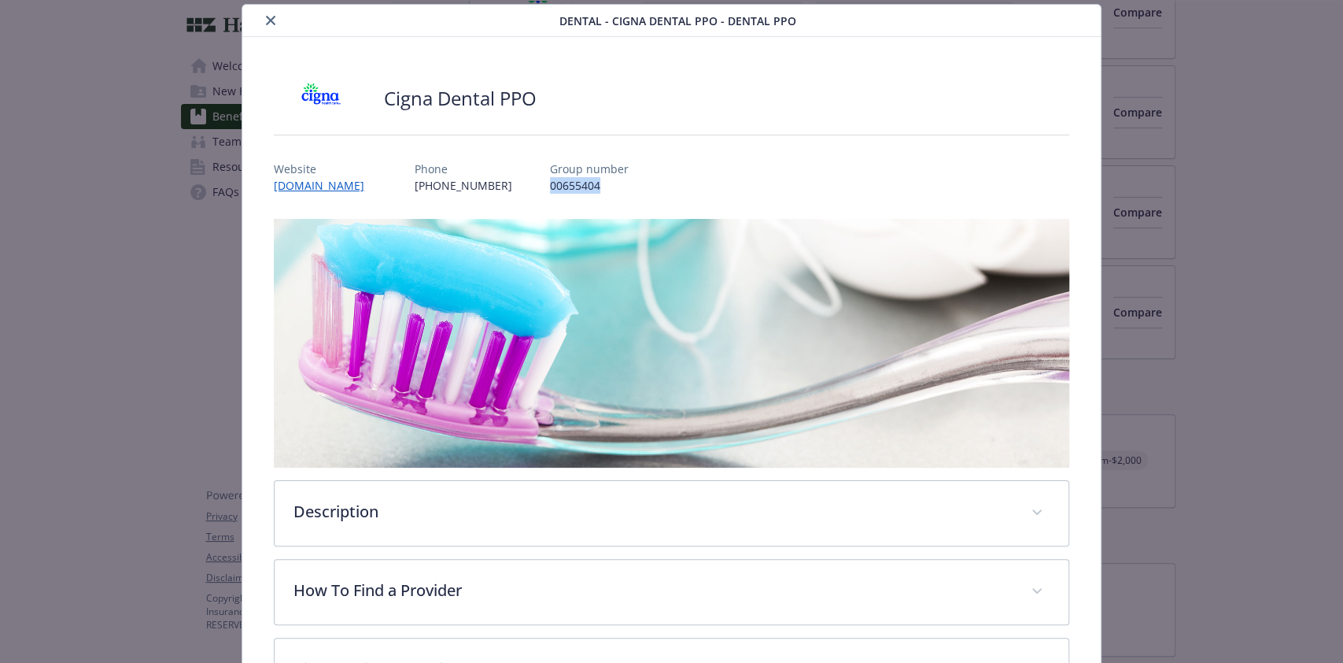
drag, startPoint x: 593, startPoint y: 184, endPoint x: 528, endPoint y: 183, distance: 65.3
click at [528, 183] on div "Website [DOMAIN_NAME] Phone [PHONE_NUMBER] Group number 00655404" at bounding box center [671, 171] width 795 height 46
copy p "00655404"
click at [275, 20] on button "close" at bounding box center [270, 20] width 19 height 19
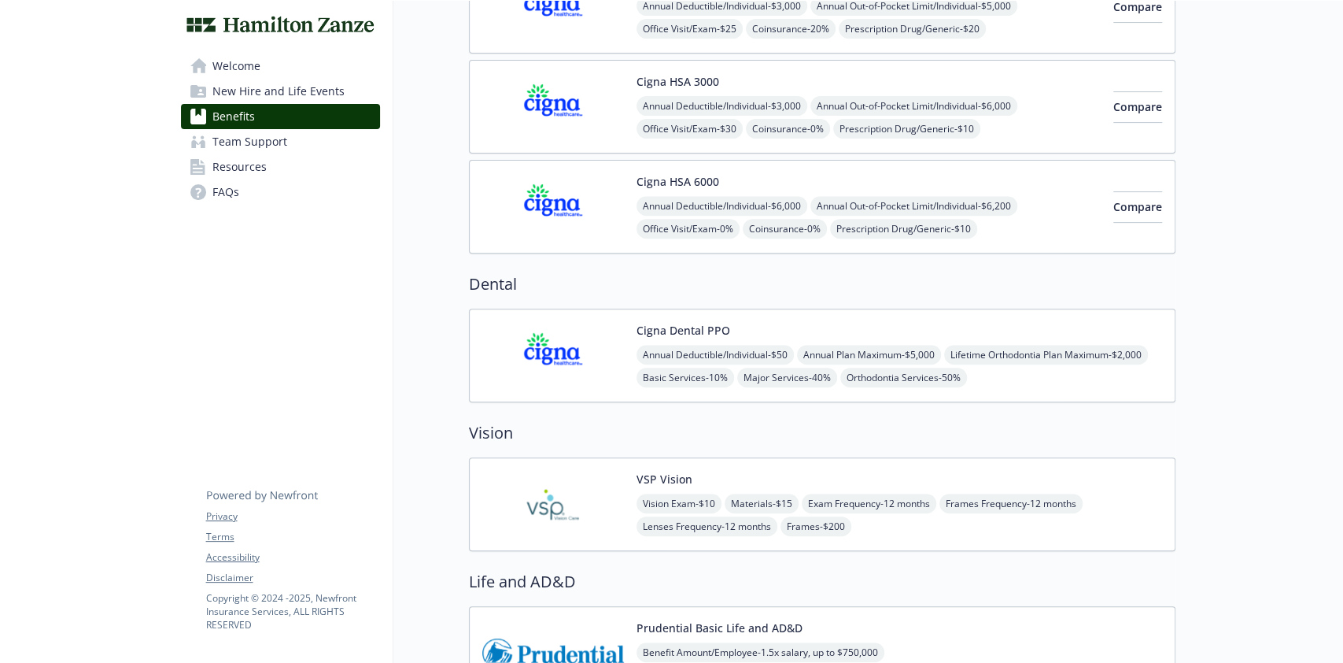
click at [623, 466] on div "VSP Vision Vision Exam - $10 Materials - $15 Exam Frequency - 12 months Frames …" at bounding box center [822, 504] width 707 height 94
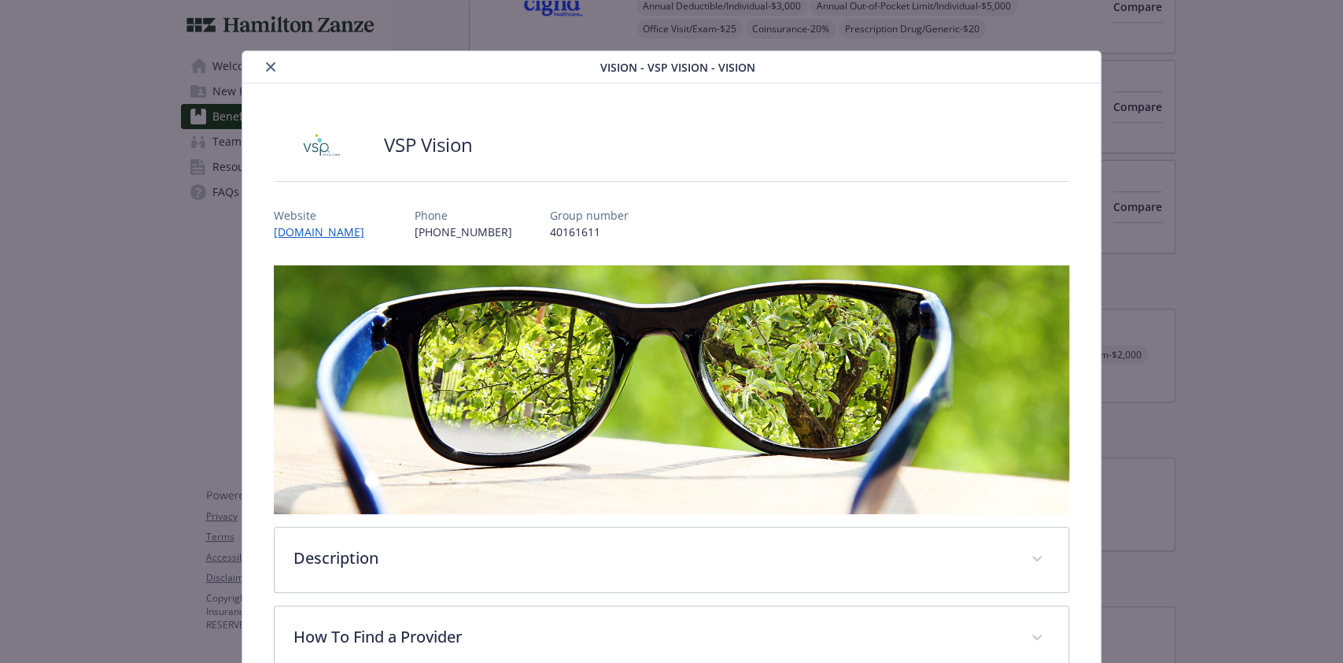
scroll to position [28, 0]
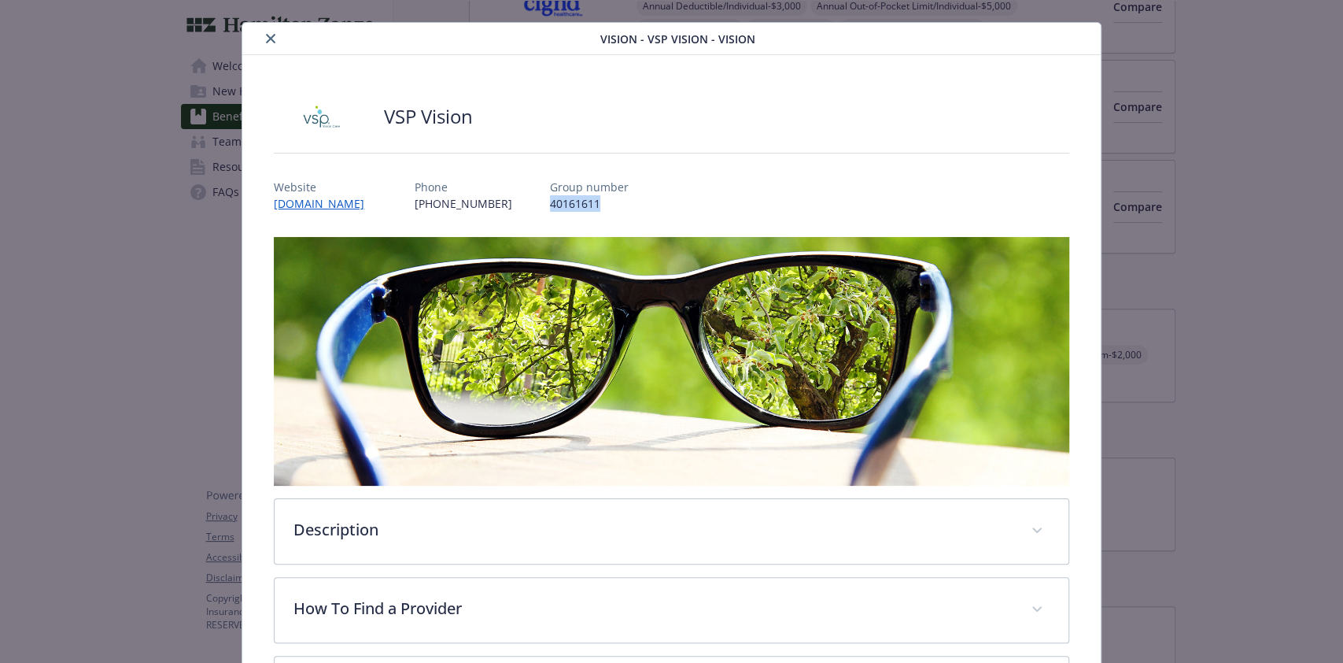
drag, startPoint x: 567, startPoint y: 202, endPoint x: 507, endPoint y: 198, distance: 60.7
click at [550, 198] on p "40161611" at bounding box center [589, 203] width 79 height 17
copy p "40161611"
click at [268, 34] on icon "close" at bounding box center [270, 38] width 9 height 9
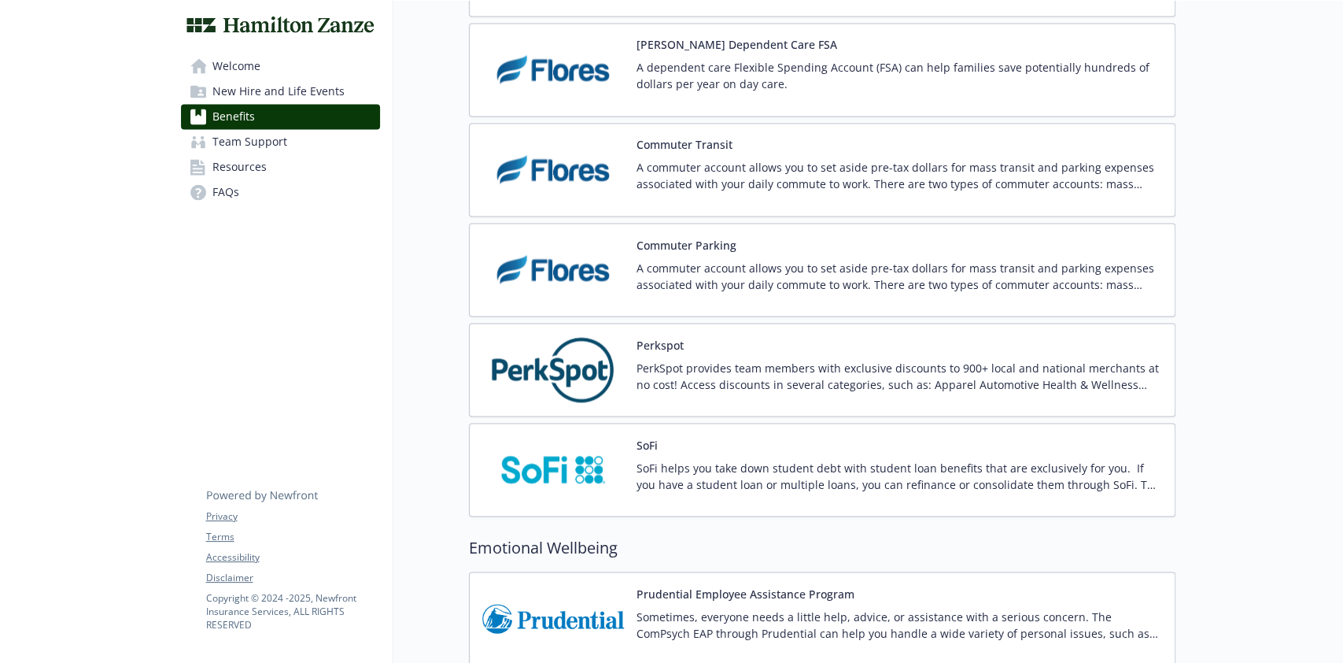
scroll to position [1547, 0]
